Goal: Information Seeking & Learning: Learn about a topic

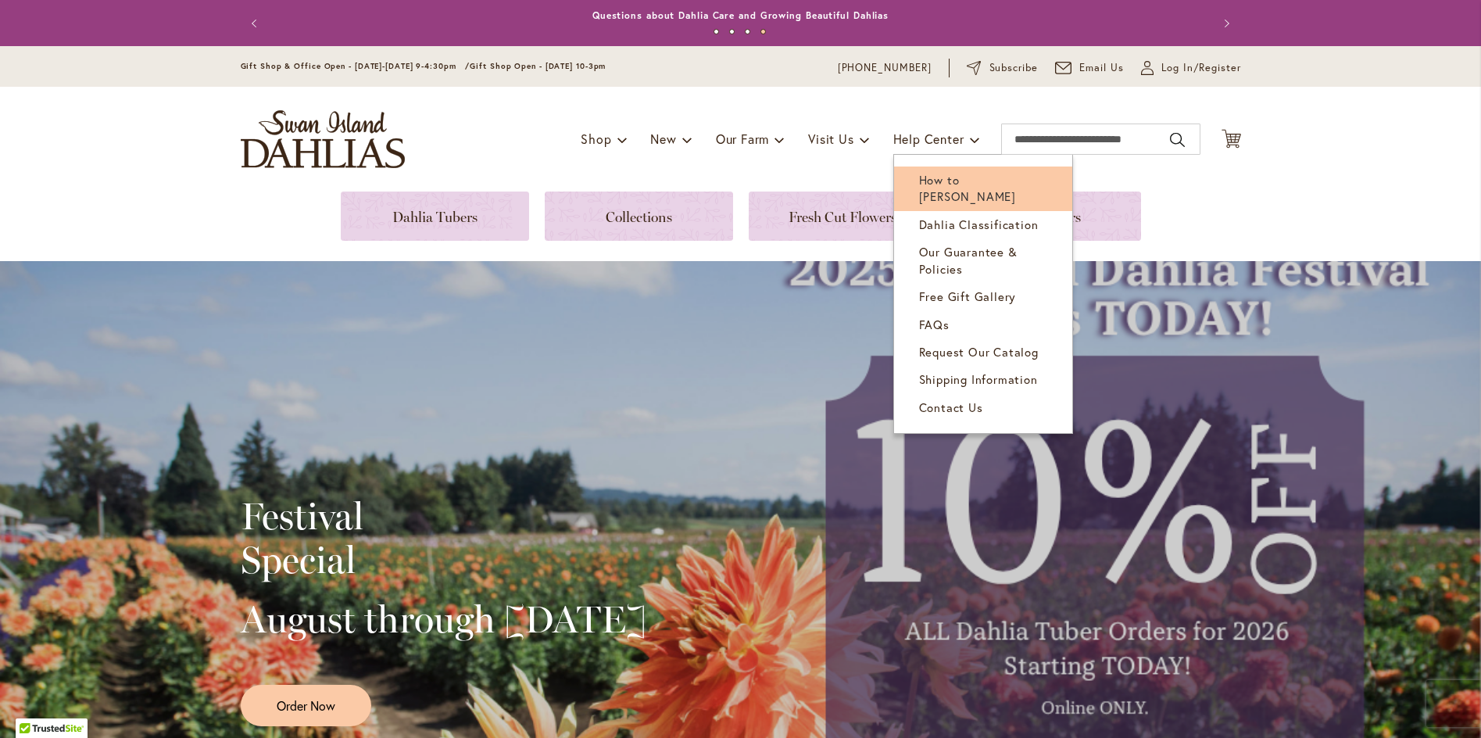
type input "******"
click at [926, 177] on span "How to [PERSON_NAME]" at bounding box center [967, 188] width 97 height 32
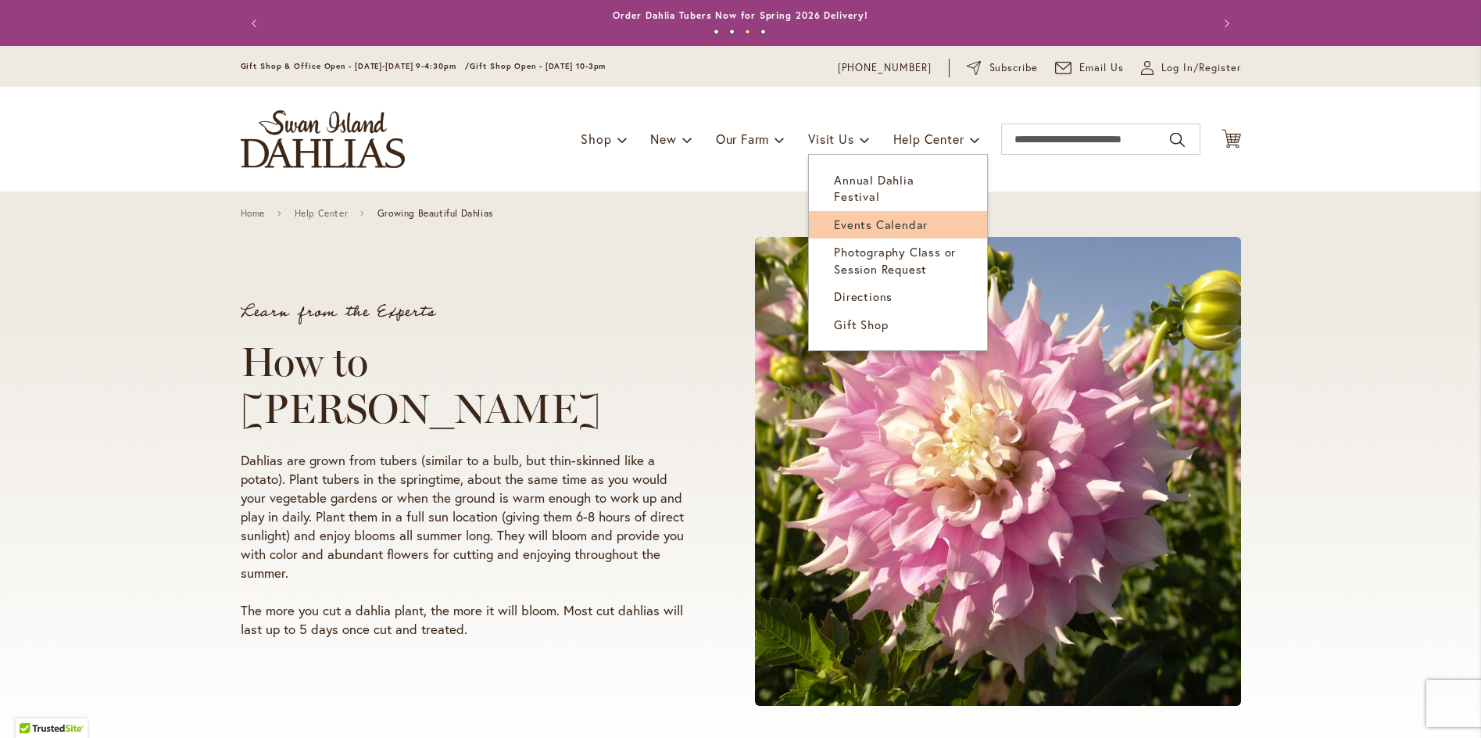
type input "******"
click at [851, 216] on span "Events Calendar" at bounding box center [881, 224] width 94 height 16
